Goal: Check status: Check status

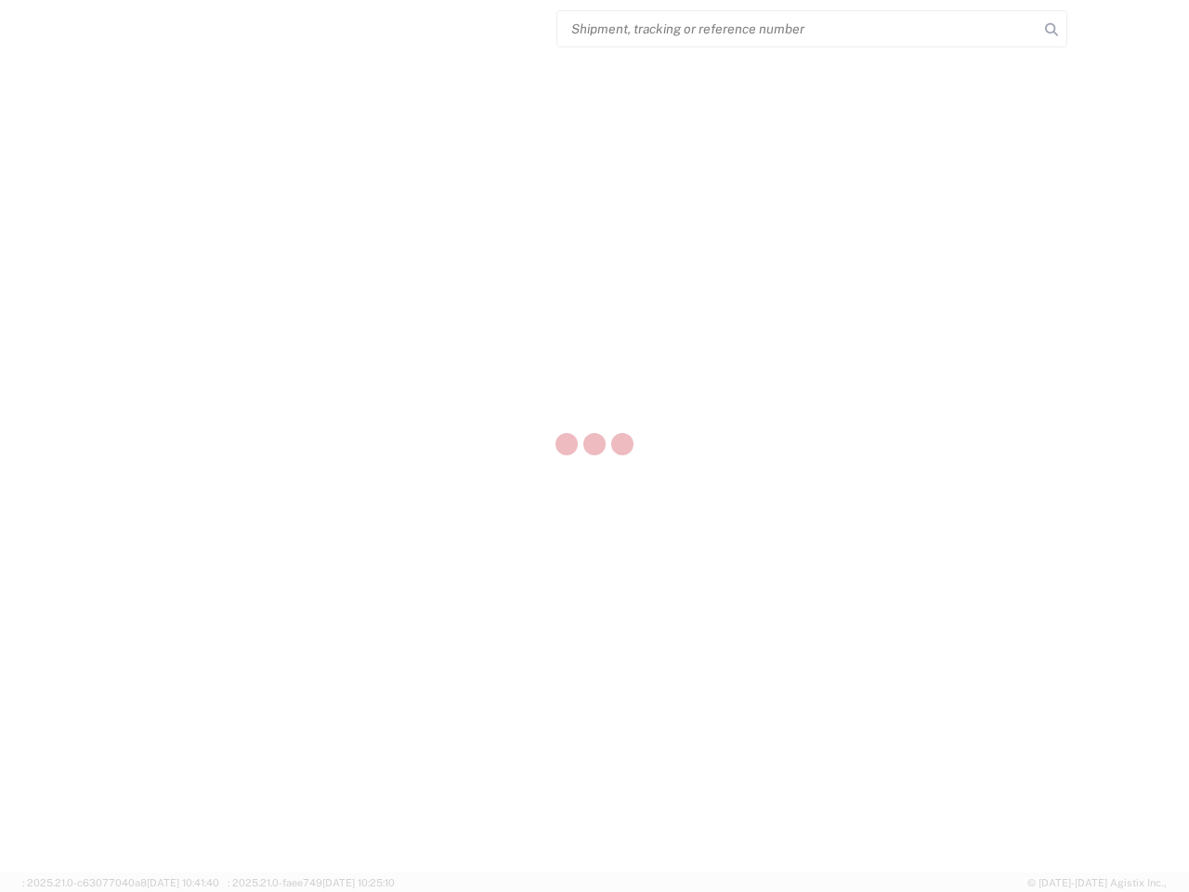
select select "US"
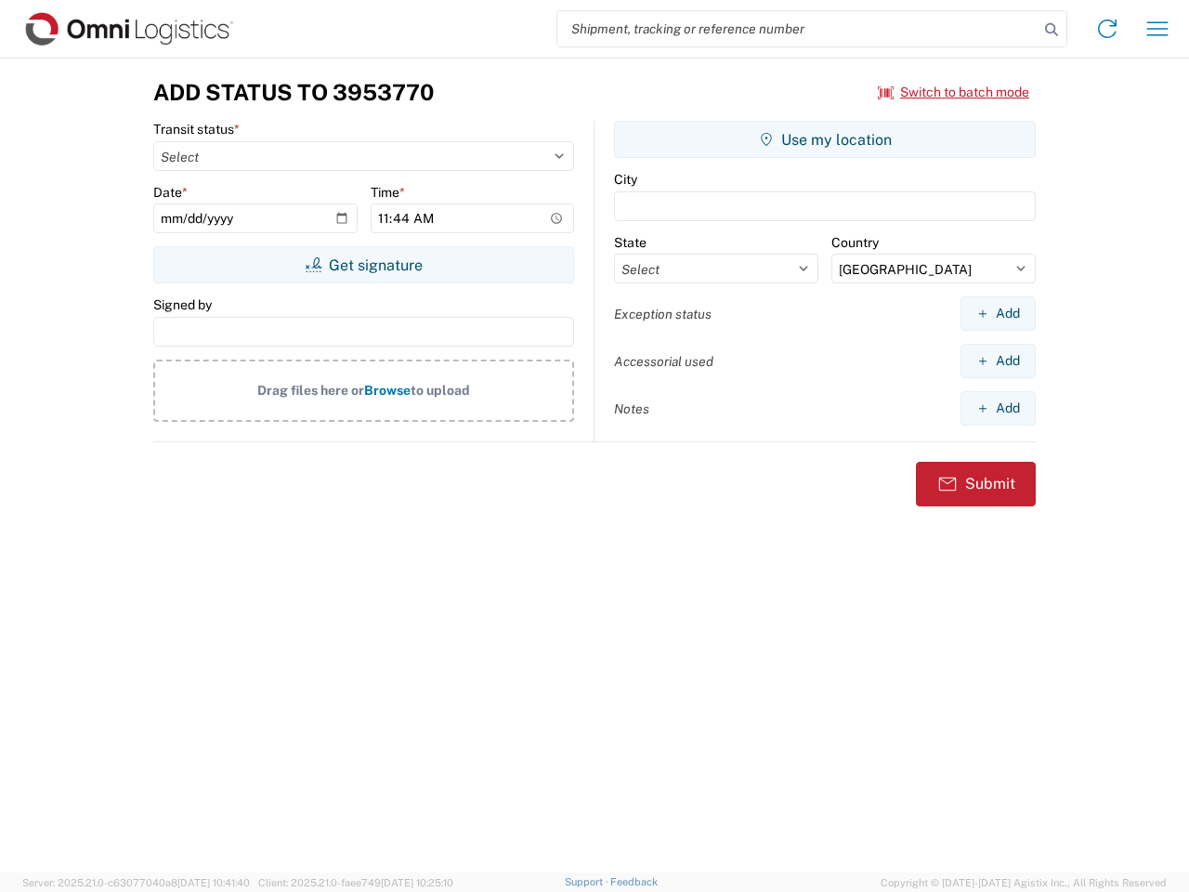
click at [798, 29] on input "search" at bounding box center [797, 28] width 481 height 35
click at [1052, 30] on icon at bounding box center [1052, 30] width 26 height 26
click at [1107, 29] on icon at bounding box center [1108, 29] width 30 height 30
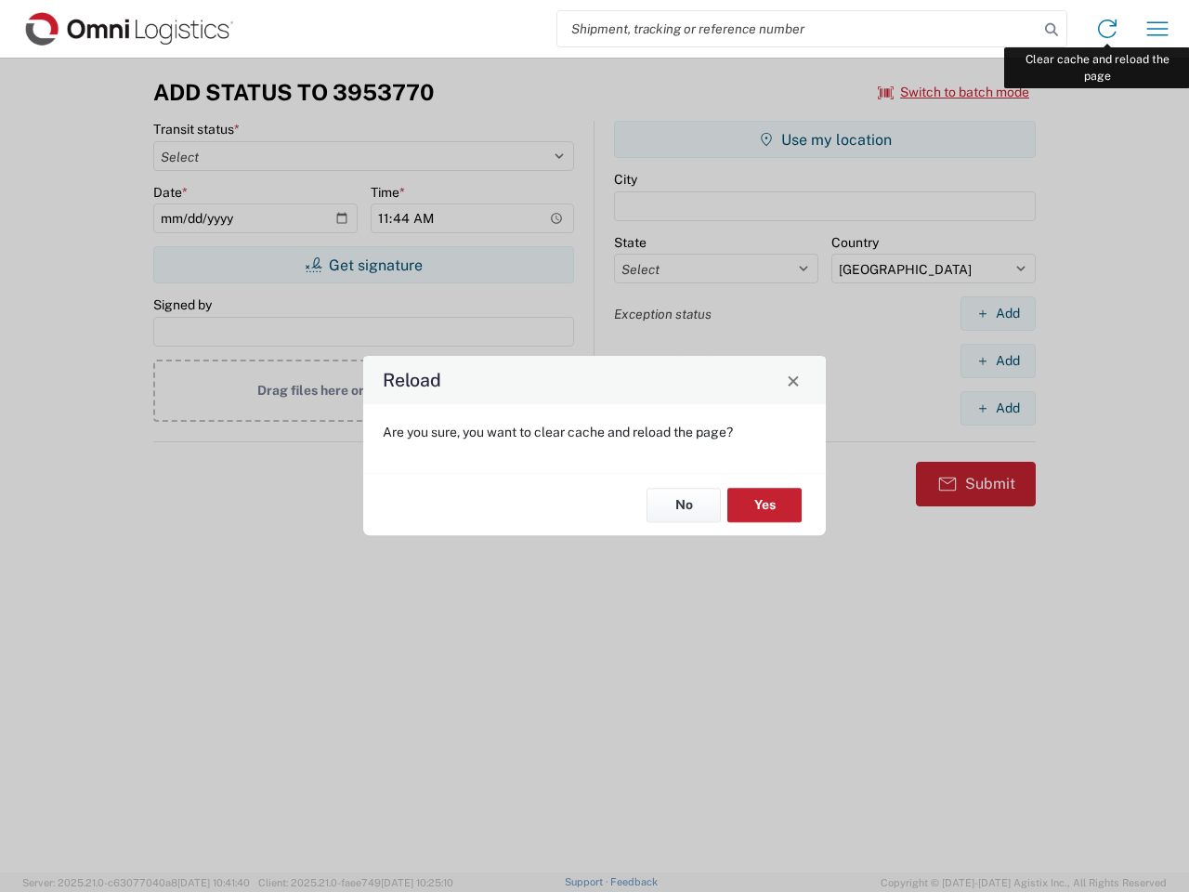
click at [1158, 29] on div "Reload Are you sure, you want to clear cache and reload the page? No Yes" at bounding box center [594, 446] width 1189 height 892
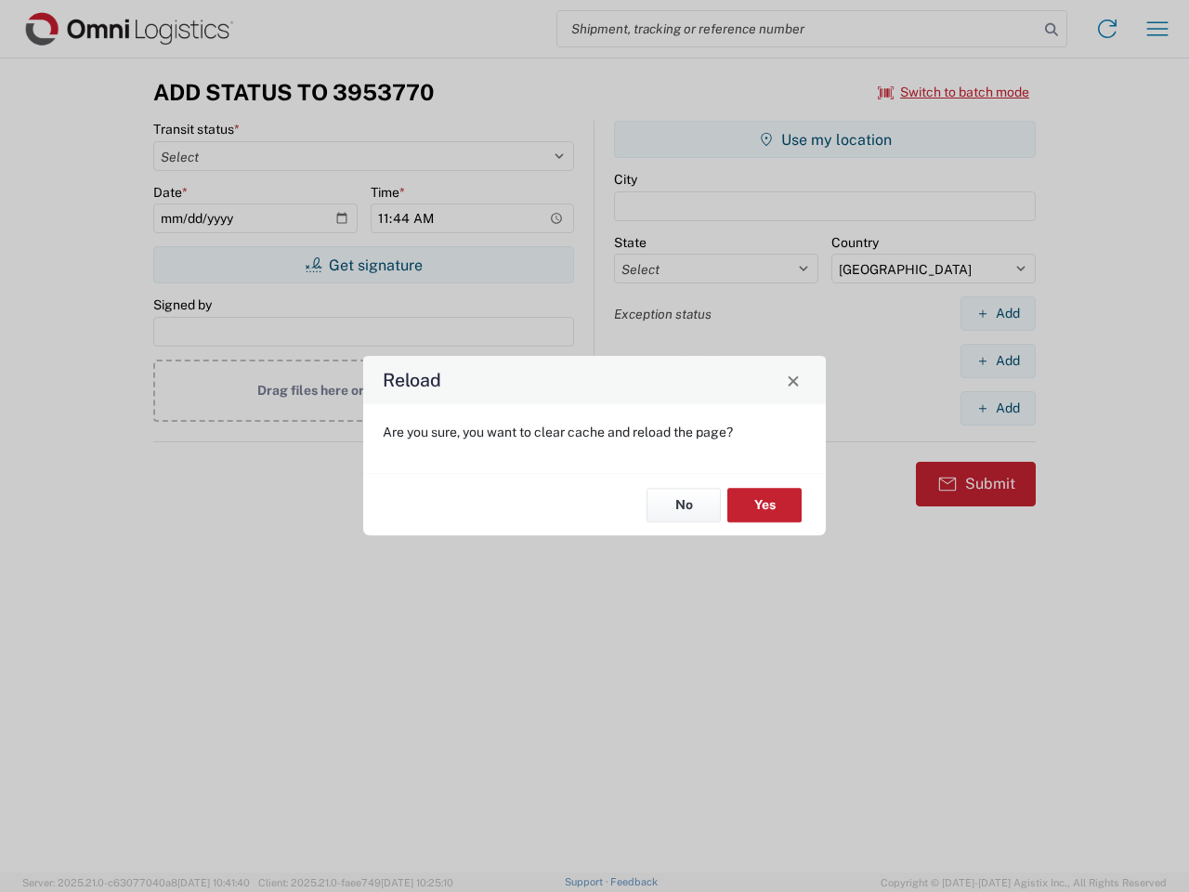
click at [954, 92] on div "Reload Are you sure, you want to clear cache and reload the page? No Yes" at bounding box center [594, 446] width 1189 height 892
click at [363, 265] on div "Reload Are you sure, you want to clear cache and reload the page? No Yes" at bounding box center [594, 446] width 1189 height 892
click at [825, 139] on div "Reload Are you sure, you want to clear cache and reload the page? No Yes" at bounding box center [594, 446] width 1189 height 892
click at [998, 313] on div "Reload Are you sure, you want to clear cache and reload the page? No Yes" at bounding box center [594, 446] width 1189 height 892
click at [998, 360] on div "Reload Are you sure, you want to clear cache and reload the page? No Yes" at bounding box center [594, 446] width 1189 height 892
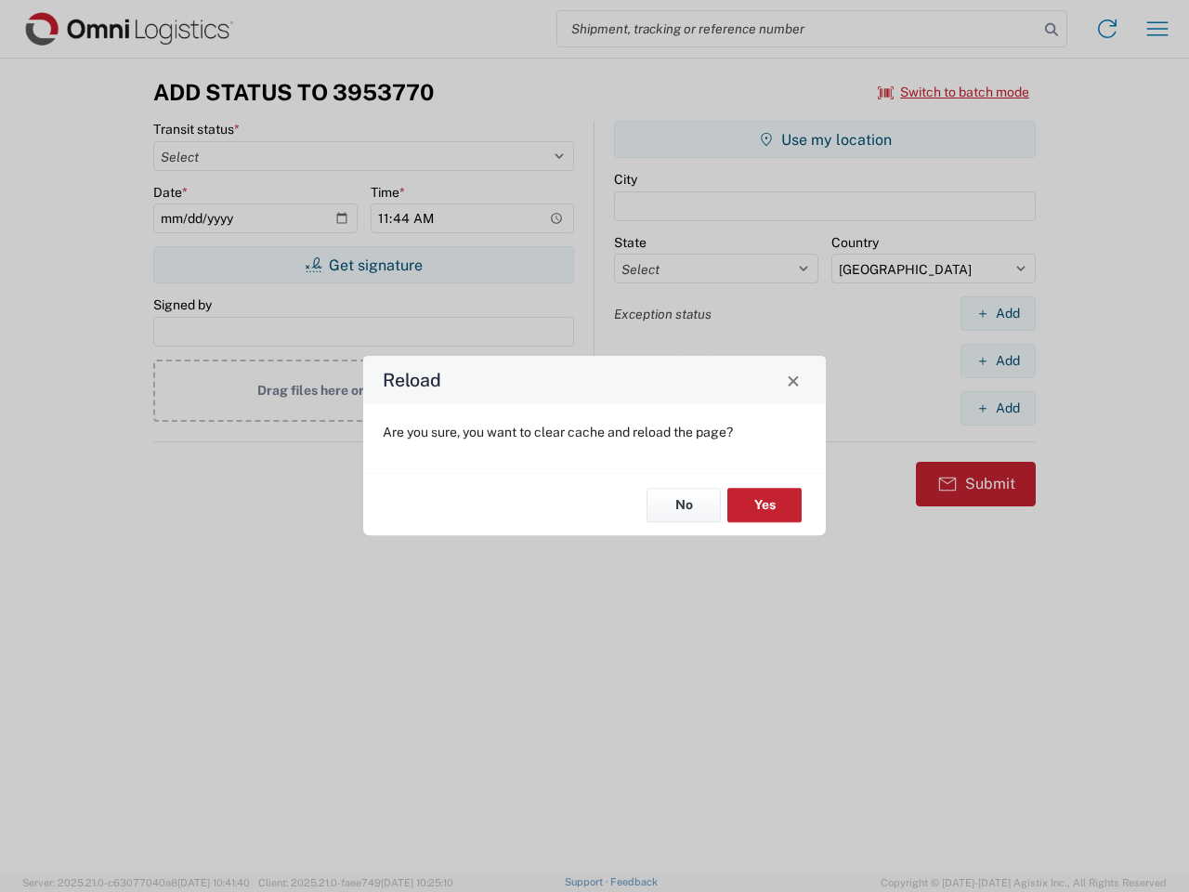
click at [998, 408] on div "Reload Are you sure, you want to clear cache and reload the page? No Yes" at bounding box center [594, 446] width 1189 height 892
